Goal: Obtain resource: Obtain resource

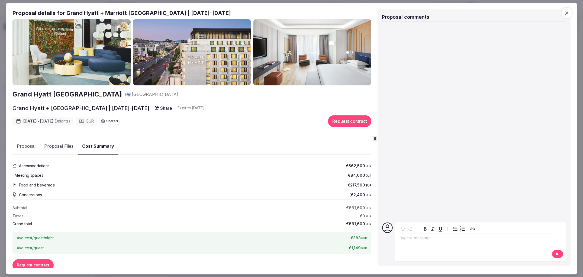
scroll to position [14, 0]
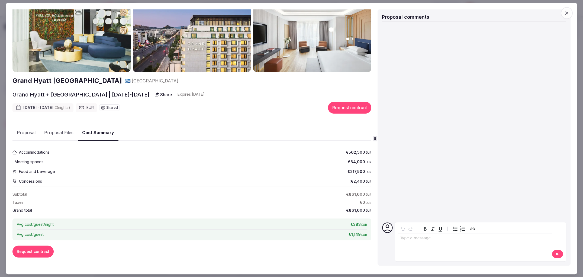
click at [59, 136] on div "Grand Hyatt [GEOGRAPHIC_DATA] 🇬🇷 [GEOGRAPHIC_DATA] [GEOGRAPHIC_DATA] + Marriott…" at bounding box center [191, 136] width 359 height 263
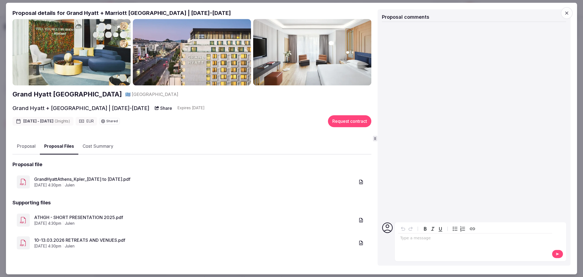
click at [61, 176] on div "GrandHyattAthens_Kpler_[DATE] to [DATE].pdf [DATE] 4:30pm julen" at bounding box center [191, 182] width 359 height 22
click at [62, 178] on link "GrandHyattAthens_Kpler_[DATE] to [DATE].pdf" at bounding box center [194, 179] width 321 height 7
click at [33, 146] on button "Proposal" at bounding box center [25, 147] width 27 height 16
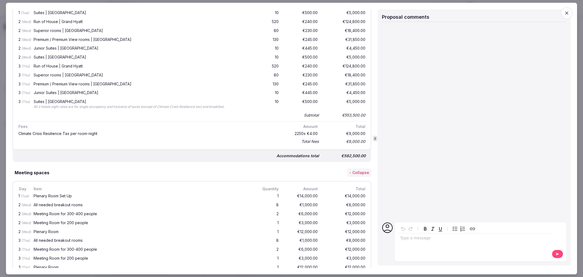
scroll to position [106, 0]
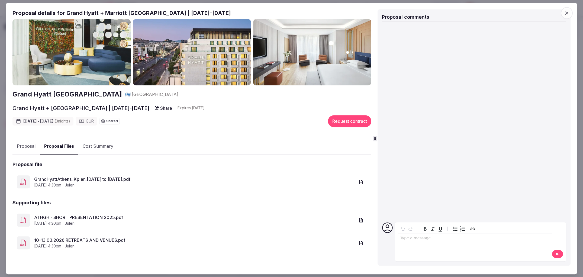
click at [57, 40] on div "Grand Hyatt [GEOGRAPHIC_DATA] 🇬🇷 [GEOGRAPHIC_DATA] [GEOGRAPHIC_DATA] + [GEOGRAP…" at bounding box center [191, 142] width 359 height 246
click at [88, 181] on link "GrandHyattAthens_Kpler_[DATE] to [DATE].pdf" at bounding box center [194, 179] width 321 height 7
click at [97, 146] on button "Cost Summary" at bounding box center [97, 147] width 39 height 16
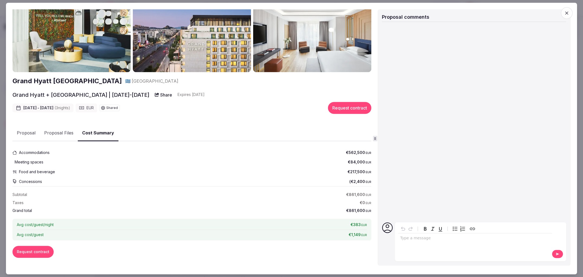
scroll to position [14, 0]
click at [27, 131] on button "Proposal" at bounding box center [25, 133] width 27 height 16
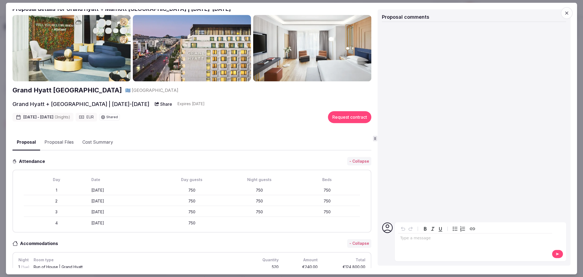
scroll to position [0, 0]
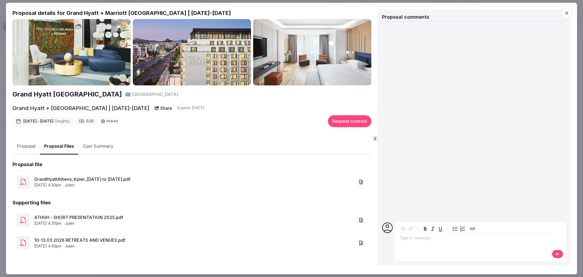
click at [67, 147] on button "Proposal Files" at bounding box center [59, 147] width 39 height 16
click at [85, 214] on link "ATHGH - SHORT PRESENTATION 2025.pdf" at bounding box center [194, 217] width 321 height 7
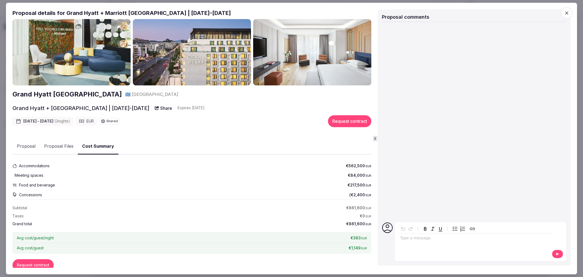
click at [95, 149] on button "Cost Summary" at bounding box center [98, 147] width 41 height 16
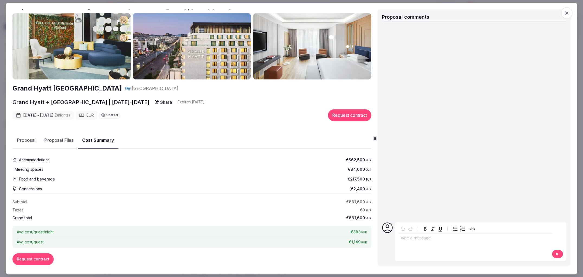
scroll to position [14, 0]
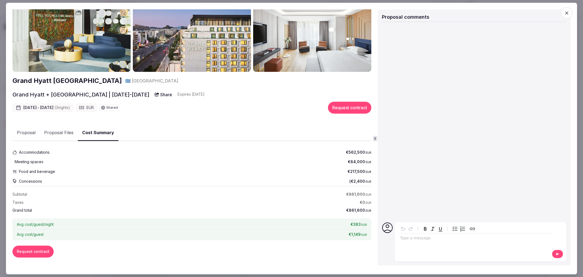
click at [60, 136] on div "Grand Hyatt [GEOGRAPHIC_DATA] 🇬🇷 [GEOGRAPHIC_DATA] [GEOGRAPHIC_DATA] + Marriott…" at bounding box center [191, 136] width 359 height 263
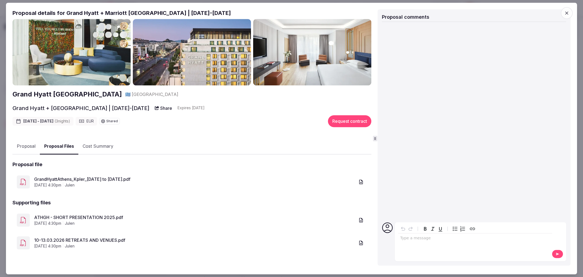
click at [23, 150] on button "Proposal" at bounding box center [25, 147] width 27 height 16
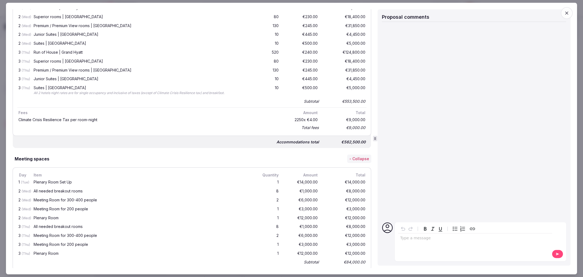
scroll to position [358, 0]
